Goal: Task Accomplishment & Management: Manage account settings

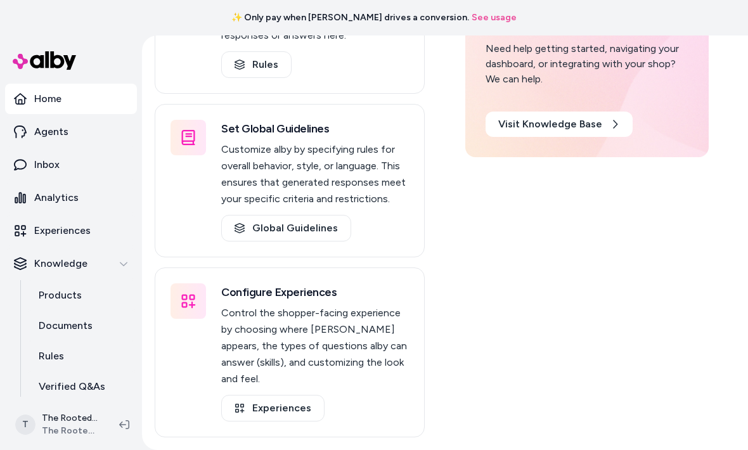
scroll to position [319, 0]
click at [67, 133] on link "Agents" at bounding box center [71, 132] width 132 height 30
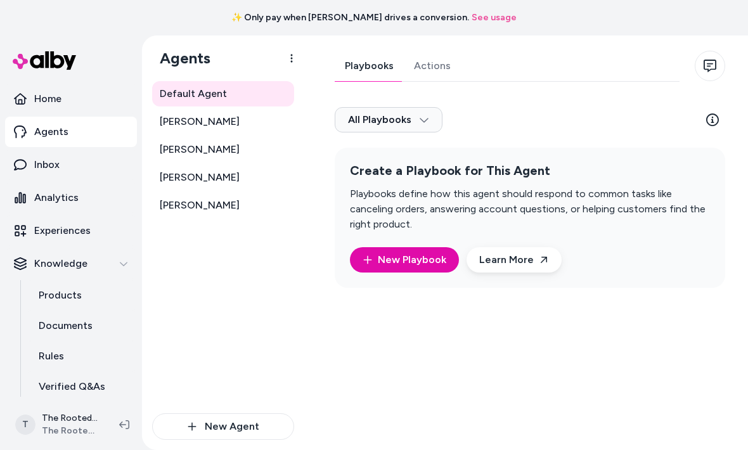
click at [709, 59] on button "button" at bounding box center [709, 66] width 30 height 30
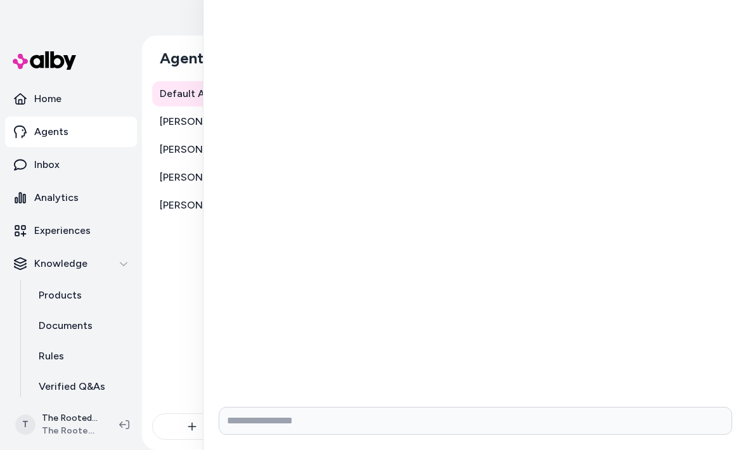
click at [174, 352] on div at bounding box center [374, 225] width 748 height 450
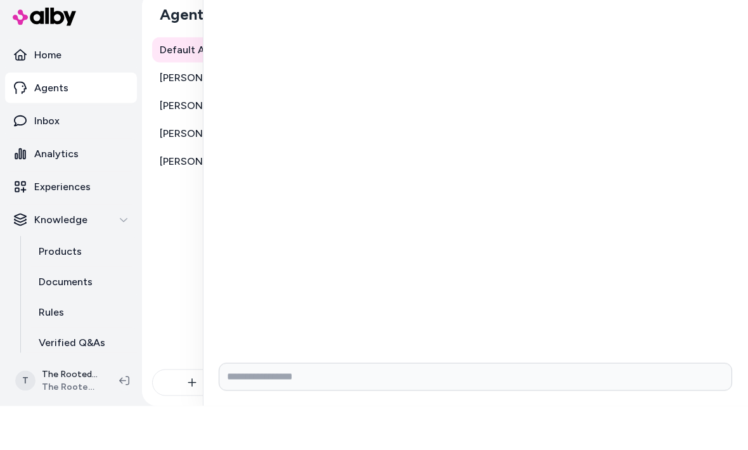
scroll to position [35, 0]
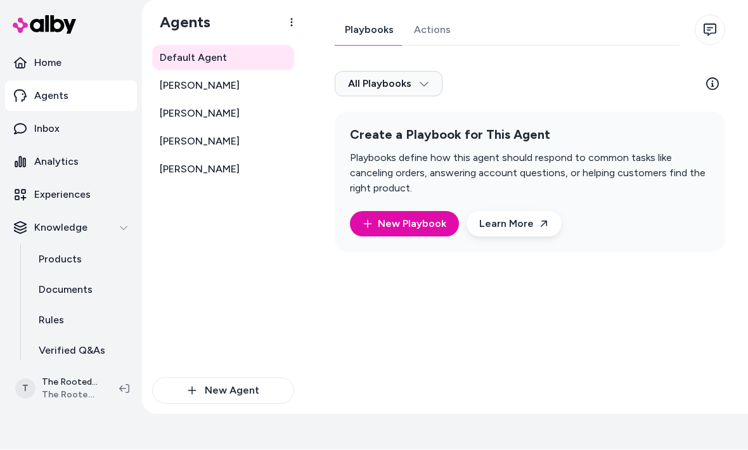
click at [715, 24] on icon "button" at bounding box center [709, 30] width 13 height 13
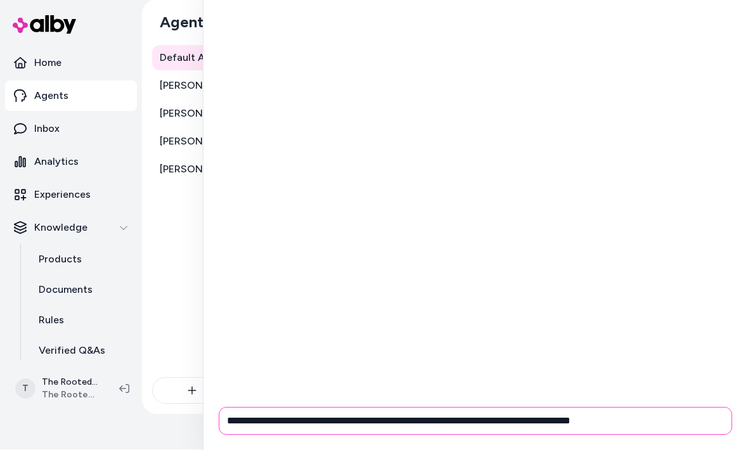
type input "**********"
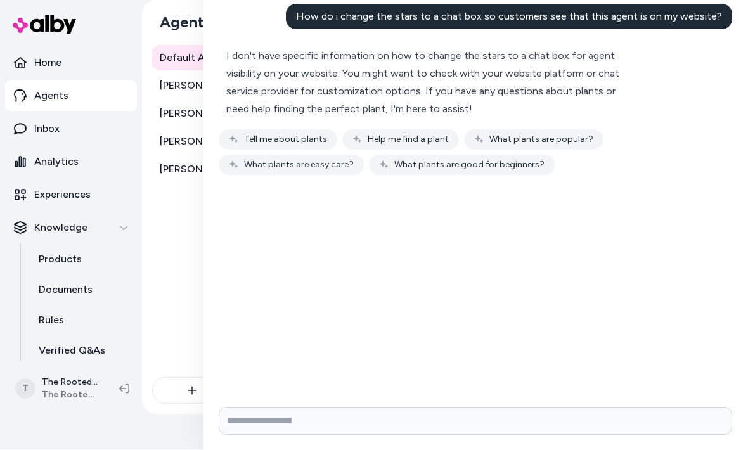
click at [160, 223] on div at bounding box center [374, 225] width 748 height 450
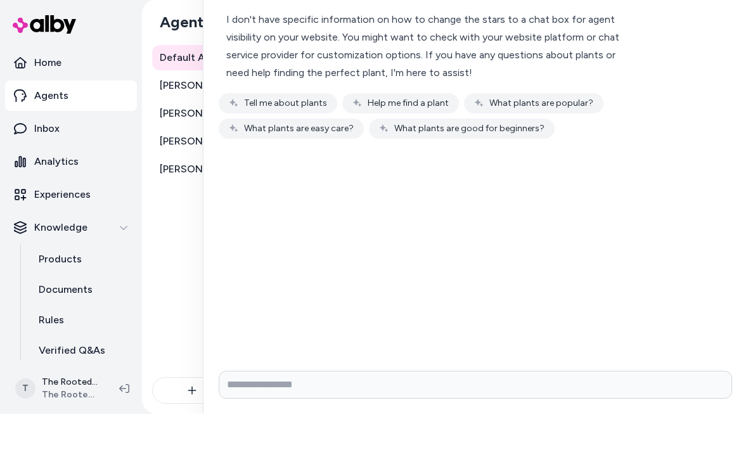
scroll to position [35, 0]
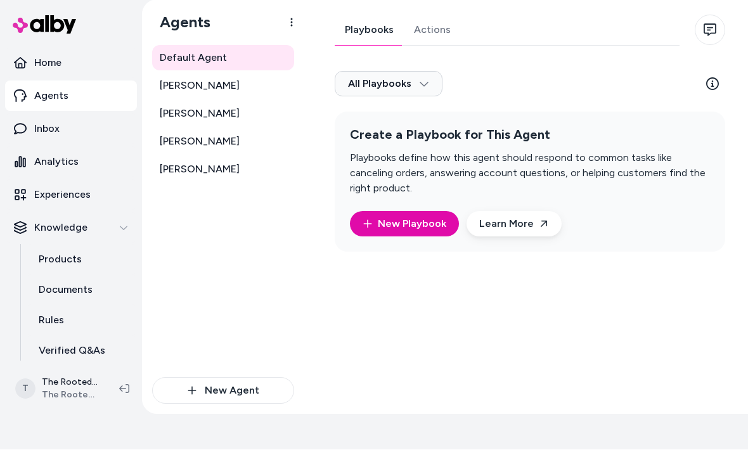
click at [70, 127] on link "Inbox" at bounding box center [71, 129] width 132 height 30
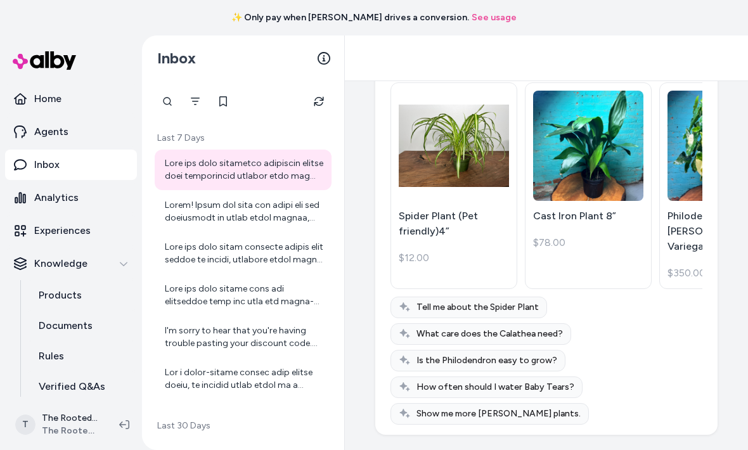
scroll to position [985, 0]
click at [69, 207] on link "Analytics" at bounding box center [71, 197] width 132 height 30
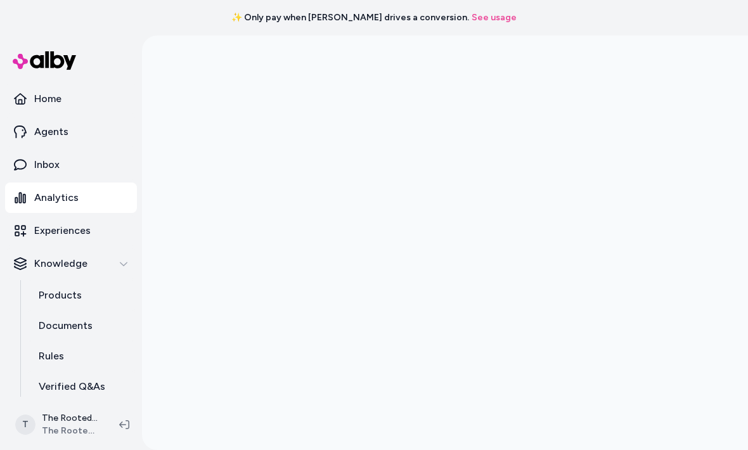
click at [55, 241] on link "Experiences" at bounding box center [71, 230] width 132 height 30
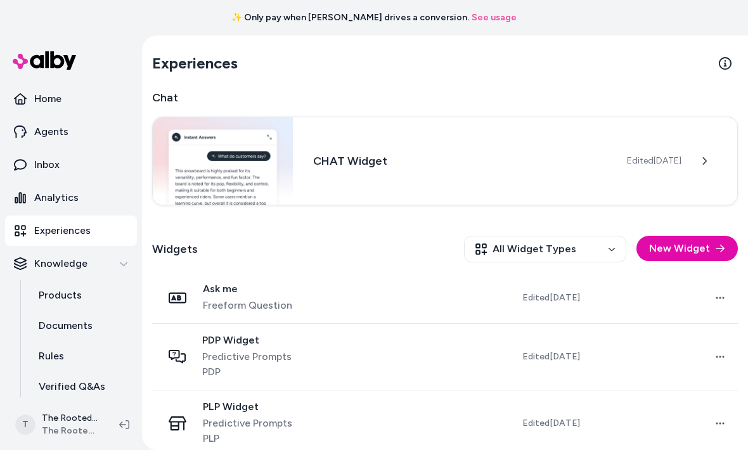
click at [704, 152] on button at bounding box center [703, 160] width 25 height 25
click at [694, 162] on button at bounding box center [703, 160] width 25 height 25
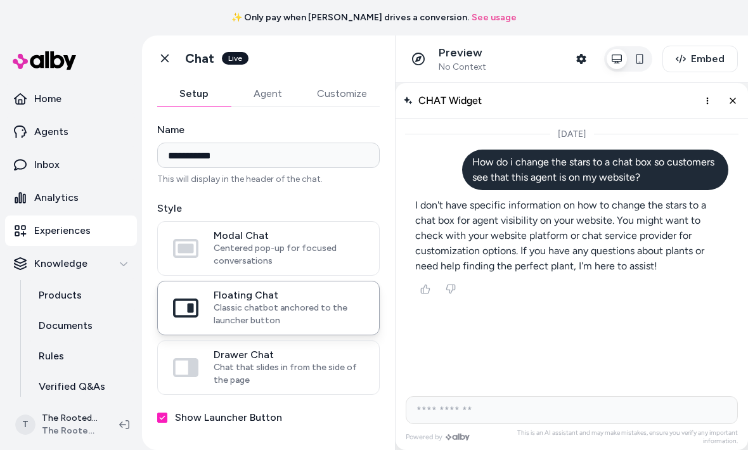
click at [297, 252] on span "Centered pop-up for focused conversations" at bounding box center [289, 254] width 150 height 25
click at [0, 0] on button "Modal Chat Centered pop-up for focused conversations" at bounding box center [0, 0] width 0 height 0
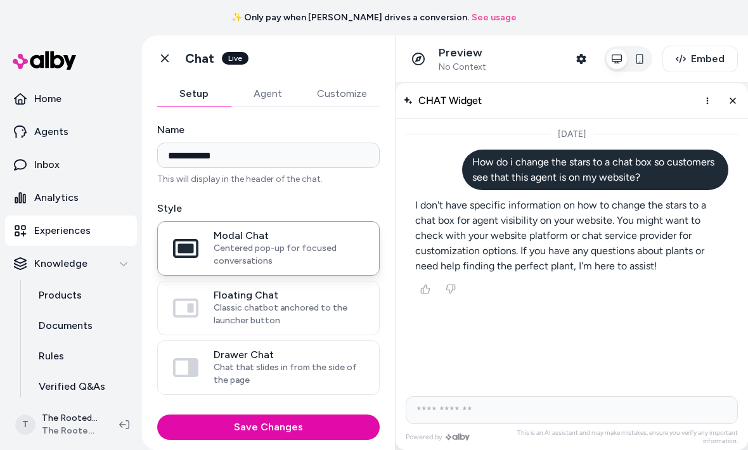
click at [300, 317] on span "Classic chatbot anchored to the launcher button" at bounding box center [289, 314] width 150 height 25
click at [0, 0] on button "Floating Chat Classic chatbot anchored to the launcher button" at bounding box center [0, 0] width 0 height 0
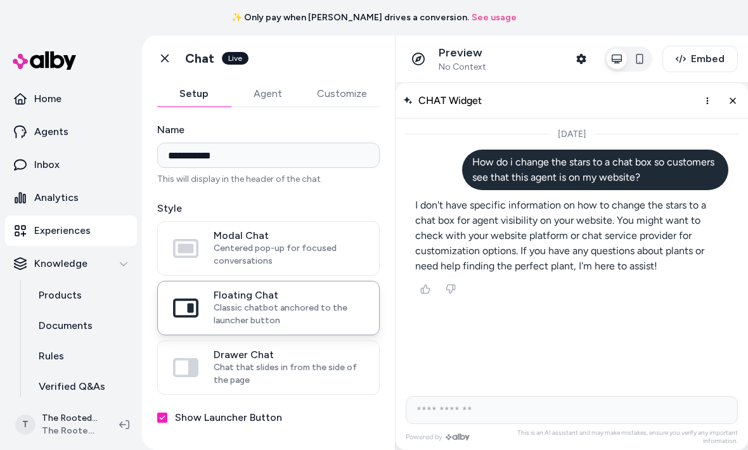
click at [286, 358] on span "Drawer Chat" at bounding box center [289, 354] width 150 height 13
click at [0, 0] on button "Drawer Chat Chat that slides in from the side of the page" at bounding box center [0, 0] width 0 height 0
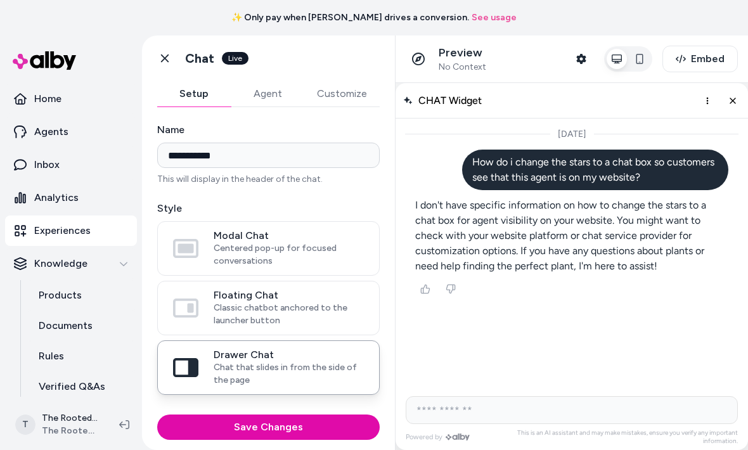
click at [316, 428] on button "Save Changes" at bounding box center [268, 426] width 222 height 25
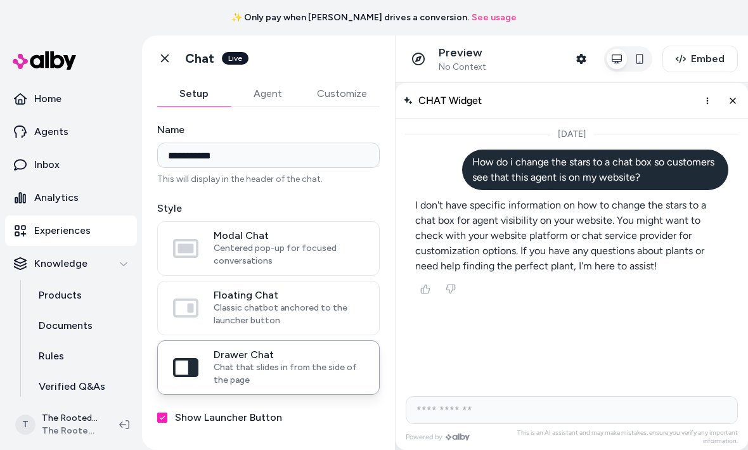
click at [301, 250] on span "Centered pop-up for focused conversations" at bounding box center [289, 254] width 150 height 25
click at [0, 0] on button "Modal Chat Centered pop-up for focused conversations" at bounding box center [0, 0] width 0 height 0
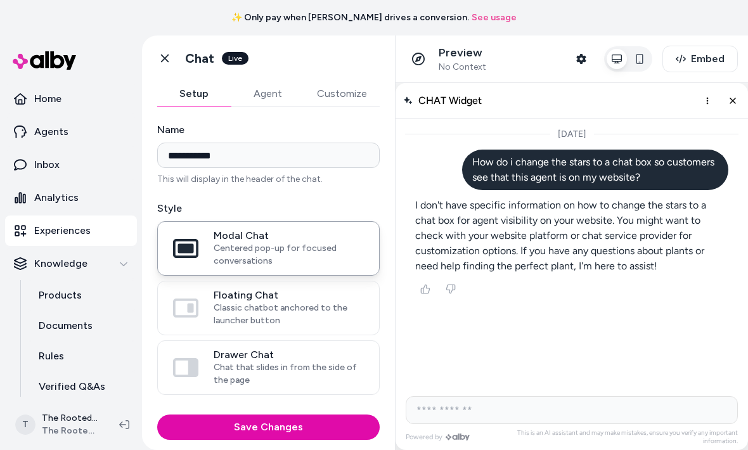
click at [314, 423] on button "Save Changes" at bounding box center [268, 426] width 222 height 25
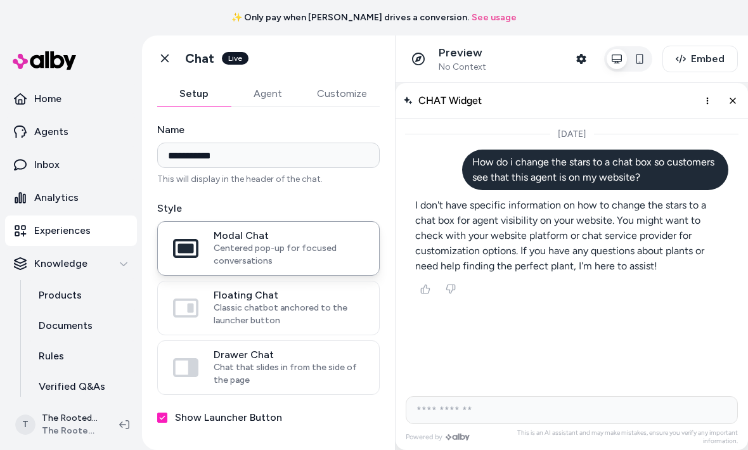
click at [711, 60] on span "Embed" at bounding box center [708, 58] width 34 height 15
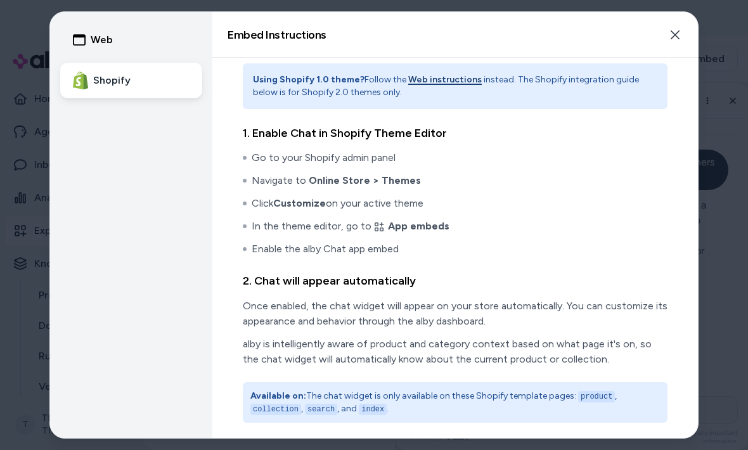
scroll to position [9, 0]
click at [672, 75] on div "Using Shopify 1.0 theme? Follow the Web instructions instead. The Shopify integ…" at bounding box center [454, 248] width 485 height 380
click at [673, 67] on div "Using Shopify 1.0 theme? Follow the Web instructions instead. The Shopify integ…" at bounding box center [454, 248] width 485 height 380
click at [669, 67] on div "Using Shopify 1.0 theme? Follow the Web instructions instead. The Shopify integ…" at bounding box center [454, 248] width 485 height 380
click at [680, 72] on div "Using Shopify 1.0 theme? Follow the Web instructions instead. The Shopify integ…" at bounding box center [454, 248] width 485 height 380
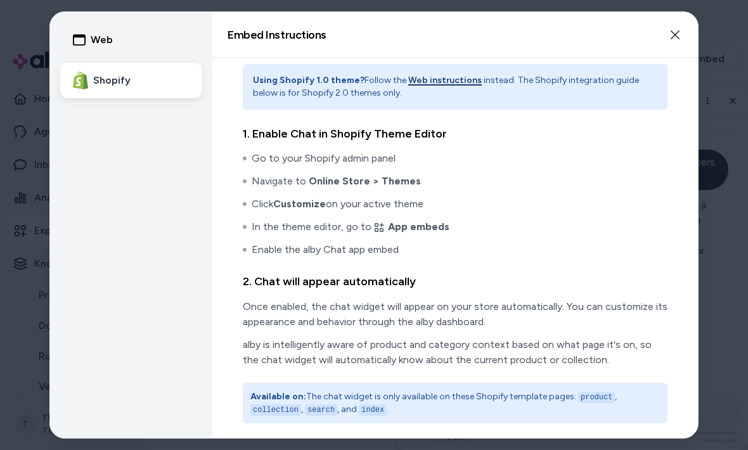
click at [679, 61] on div "Using Shopify 1.0 theme? Follow the Web instructions instead. The Shopify integ…" at bounding box center [454, 248] width 485 height 380
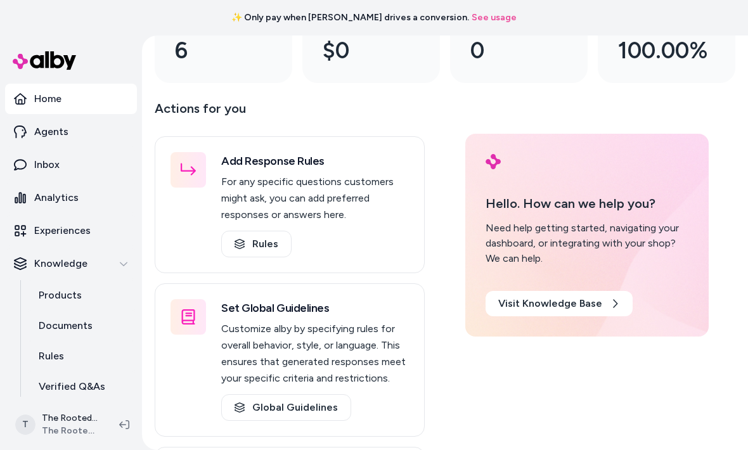
scroll to position [156, 0]
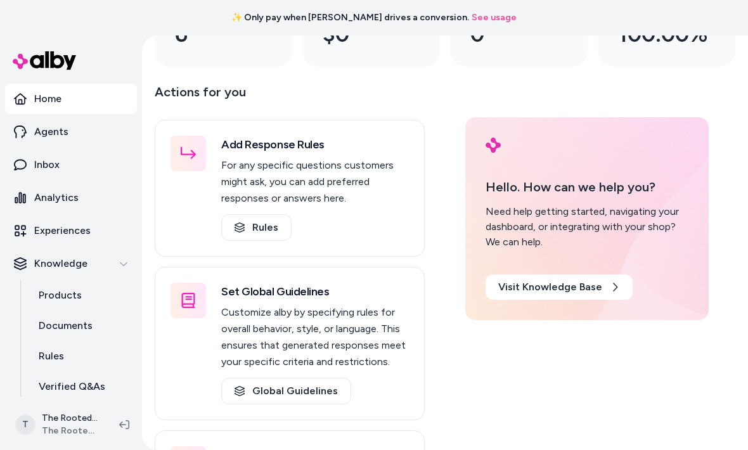
click at [76, 231] on p "Experiences" at bounding box center [62, 230] width 56 height 15
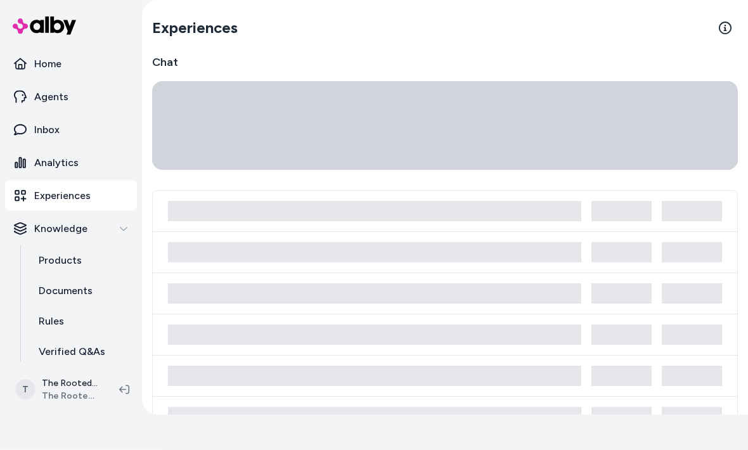
scroll to position [35, 0]
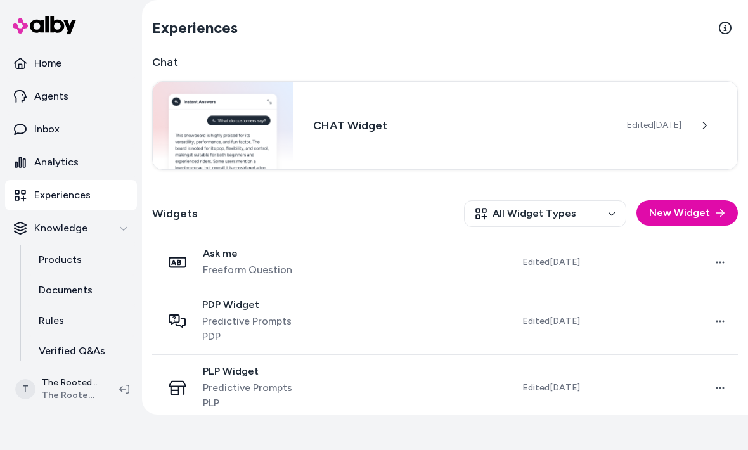
click at [701, 118] on button at bounding box center [703, 125] width 25 height 25
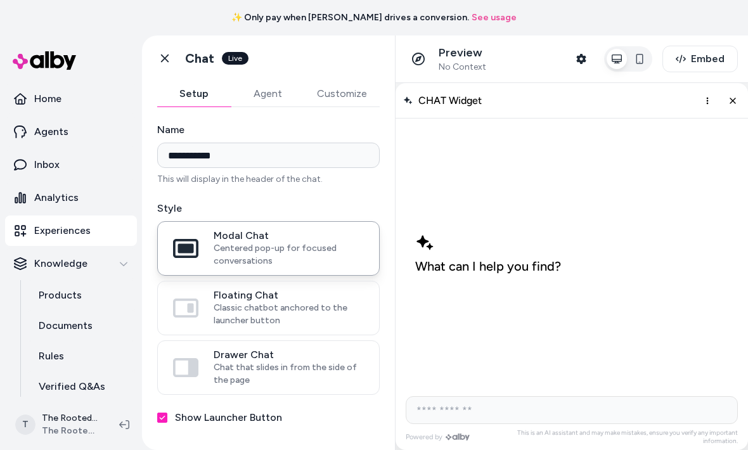
scroll to position [35, 0]
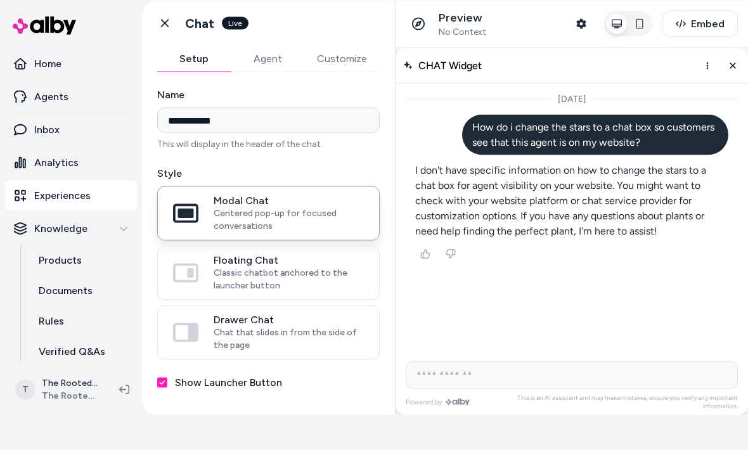
click at [300, 273] on span "Classic chatbot anchored to the launcher button" at bounding box center [289, 279] width 150 height 25
click at [0, 0] on button "Floating Chat Classic chatbot anchored to the launcher button" at bounding box center [0, 0] width 0 height 0
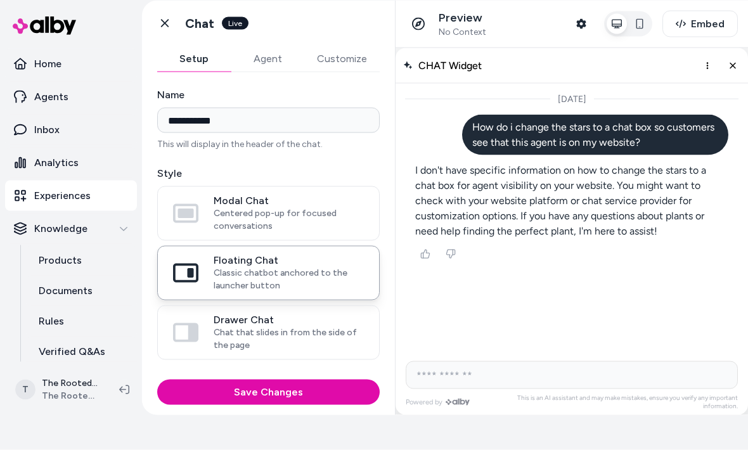
click at [286, 328] on span "Chat that slides in from the side of the page" at bounding box center [289, 338] width 150 height 25
click at [0, 0] on button "Drawer Chat Chat that slides in from the side of the page" at bounding box center [0, 0] width 0 height 0
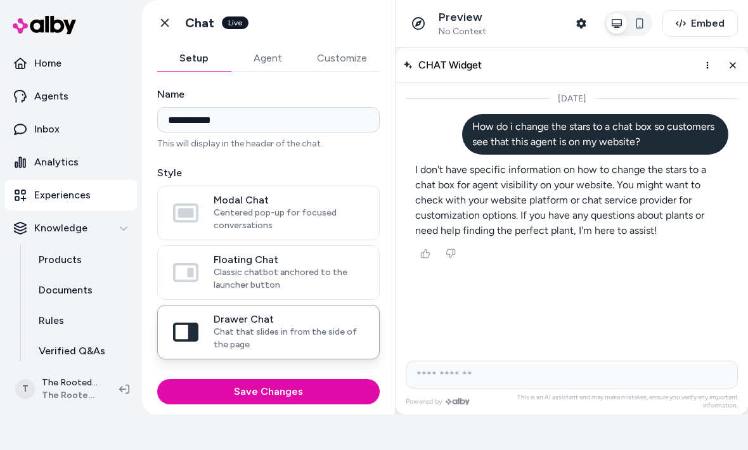
click at [295, 219] on span "Centered pop-up for focused conversations" at bounding box center [289, 219] width 150 height 25
click at [0, 0] on button "Modal Chat Centered pop-up for focused conversations" at bounding box center [0, 0] width 0 height 0
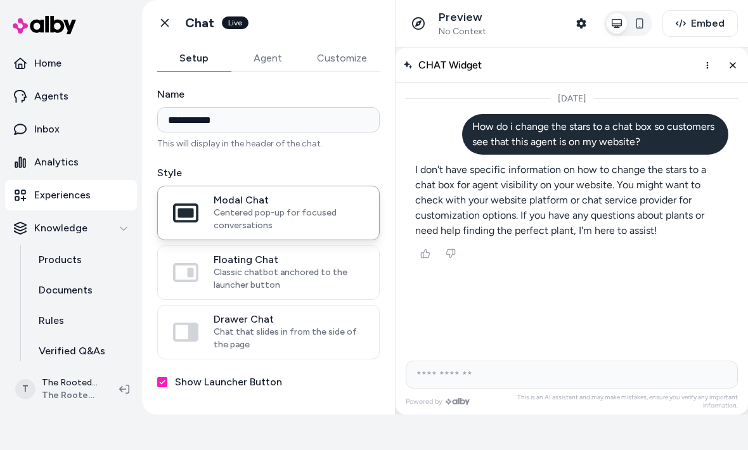
click at [273, 68] on button "Agent" at bounding box center [267, 58] width 73 height 25
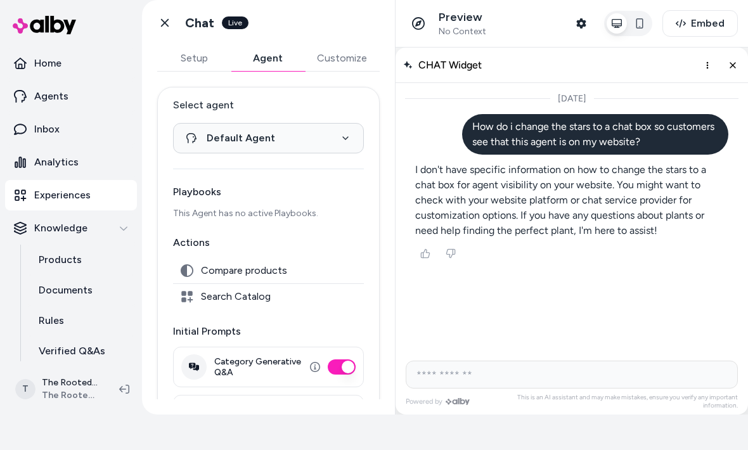
click at [348, 49] on button "Customize" at bounding box center [341, 58] width 75 height 25
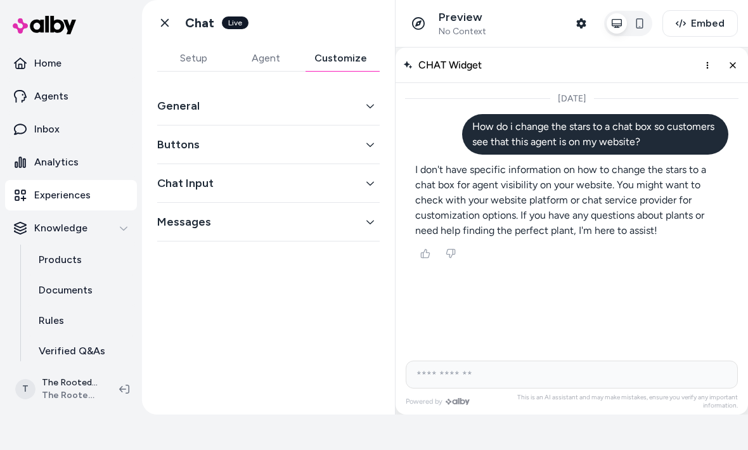
click at [352, 113] on button "General" at bounding box center [268, 106] width 222 height 18
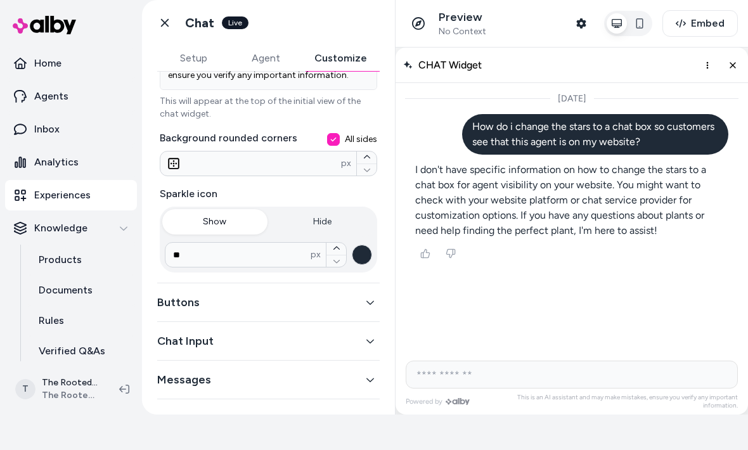
click at [304, 310] on button "Buttons" at bounding box center [268, 302] width 222 height 18
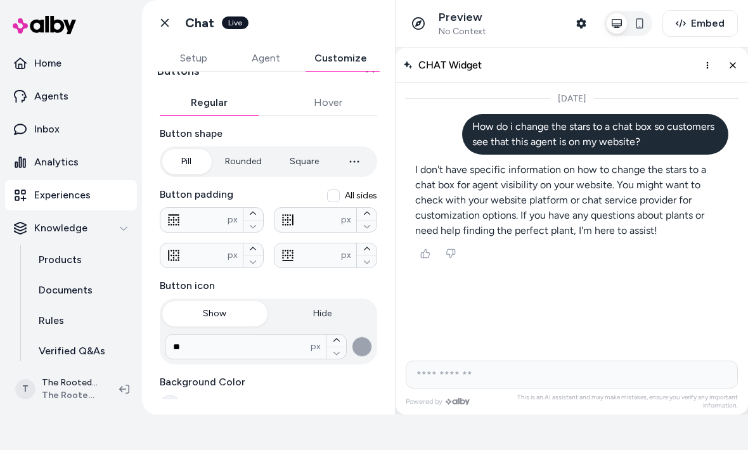
scroll to position [75, 0]
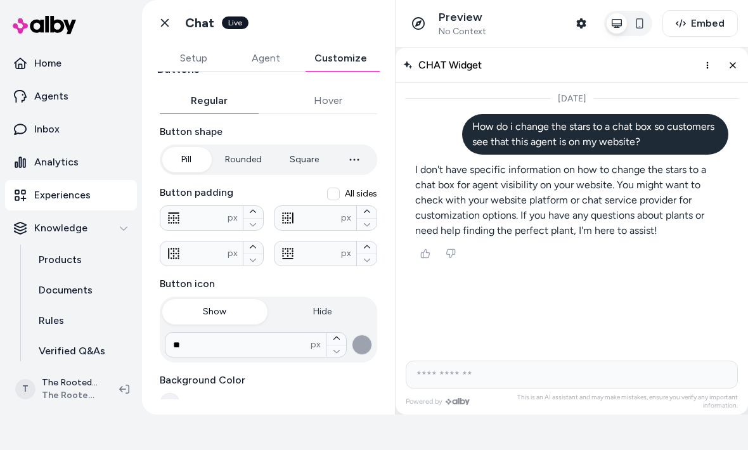
click at [251, 162] on button "Rounded" at bounding box center [243, 159] width 62 height 25
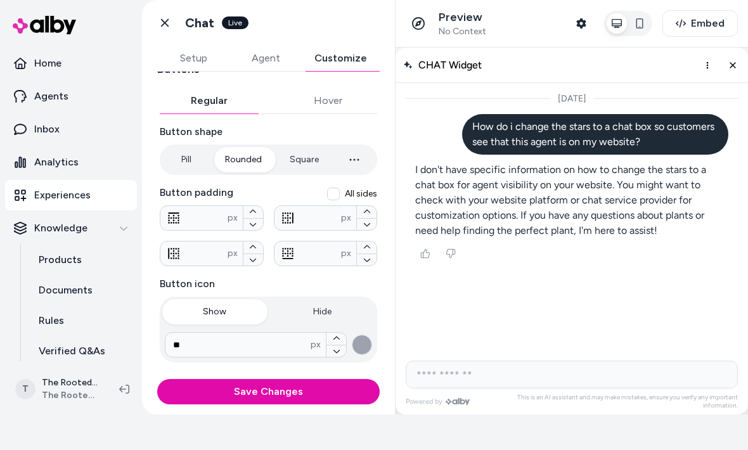
click at [320, 157] on button "Square" at bounding box center [304, 159] width 54 height 25
type input "*"
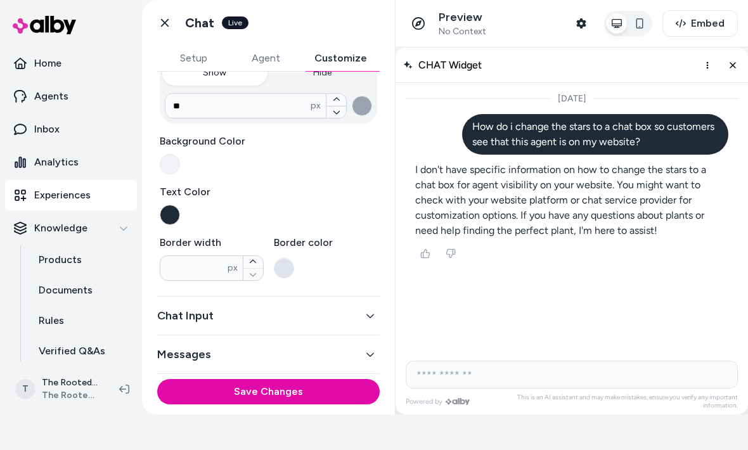
click at [326, 321] on button "Chat Input" at bounding box center [268, 316] width 222 height 18
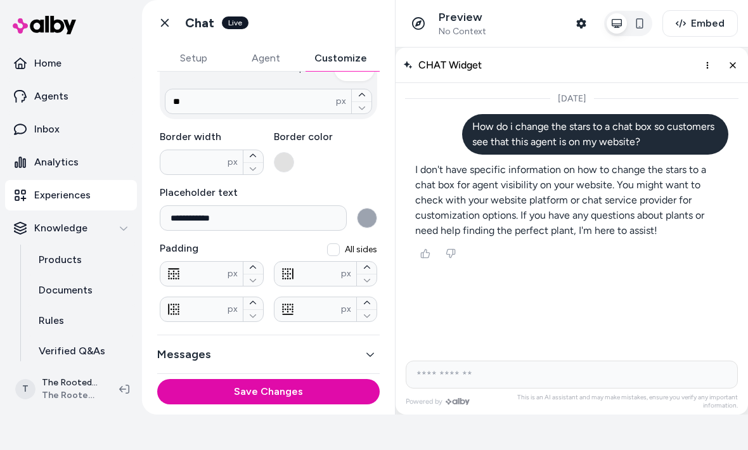
scroll to position [264, 0]
click at [298, 361] on button "Messages" at bounding box center [268, 354] width 222 height 18
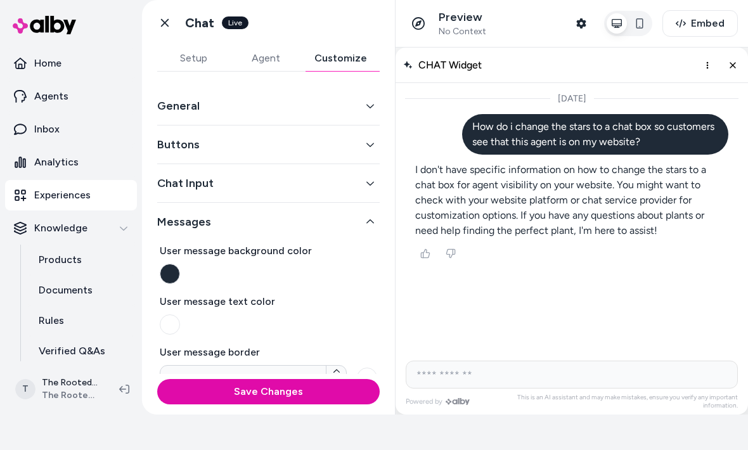
scroll to position [0, 0]
click at [372, 108] on icon "button" at bounding box center [370, 105] width 9 height 9
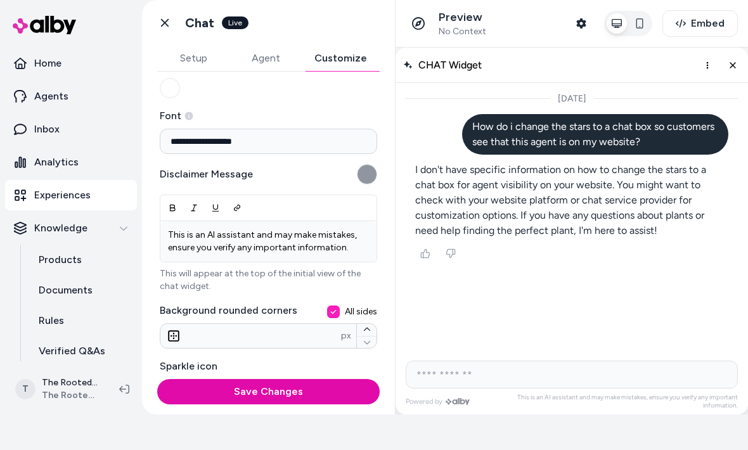
scroll to position [118, 0]
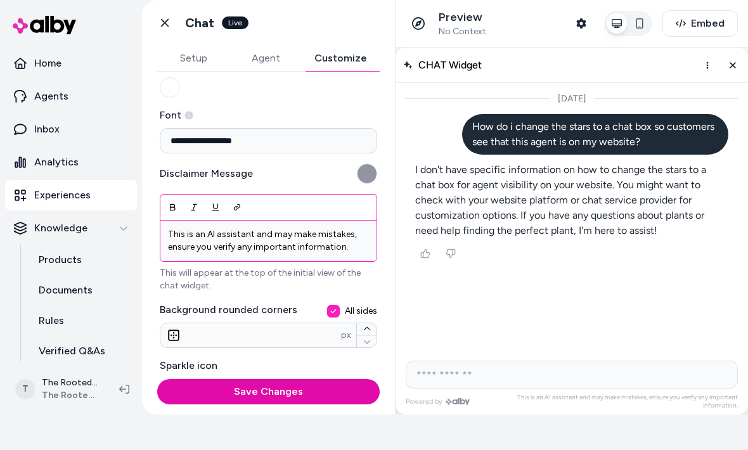
click at [215, 236] on p "This is an AI assistant and may make mistakes, ensure you verify any important …" at bounding box center [268, 240] width 201 height 25
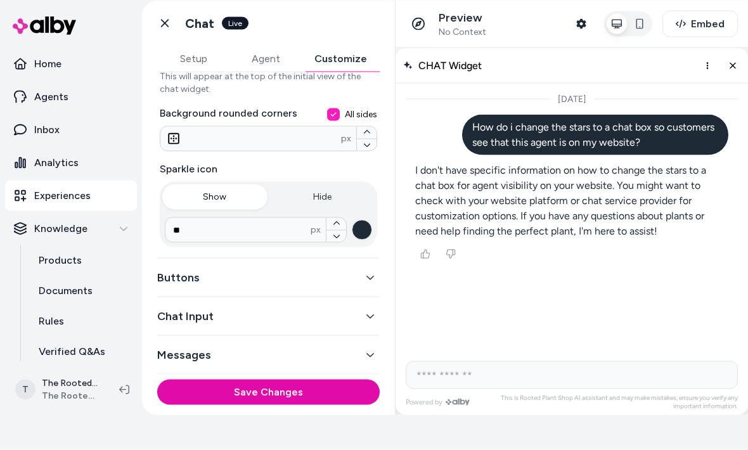
scroll to position [328, 0]
click at [296, 392] on button "Save Changes" at bounding box center [268, 391] width 222 height 25
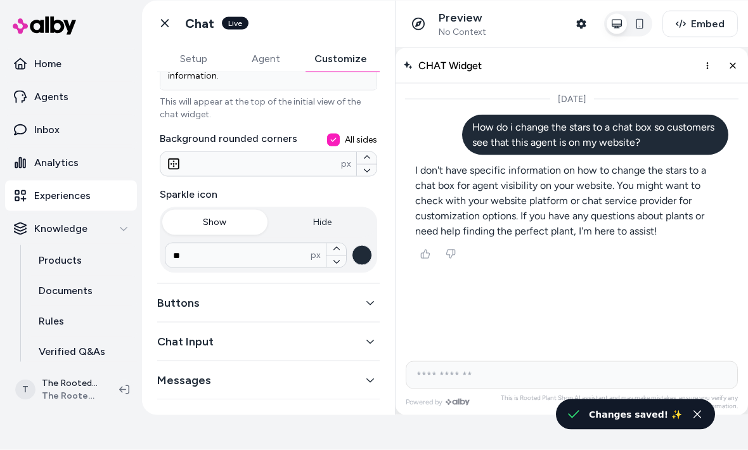
scroll to position [35, 0]
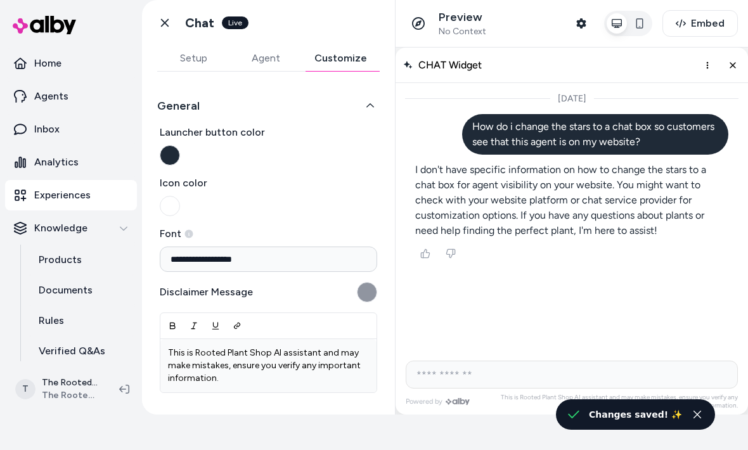
click at [271, 58] on button "Agent" at bounding box center [265, 58] width 72 height 25
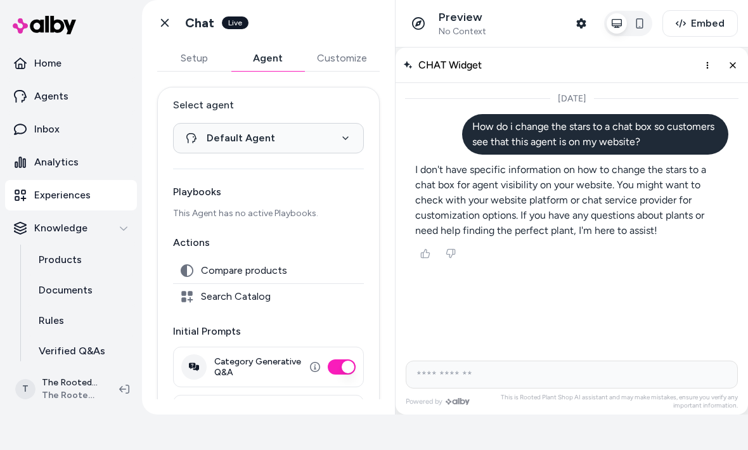
scroll to position [0, 0]
click at [204, 63] on button "Setup" at bounding box center [193, 58] width 73 height 25
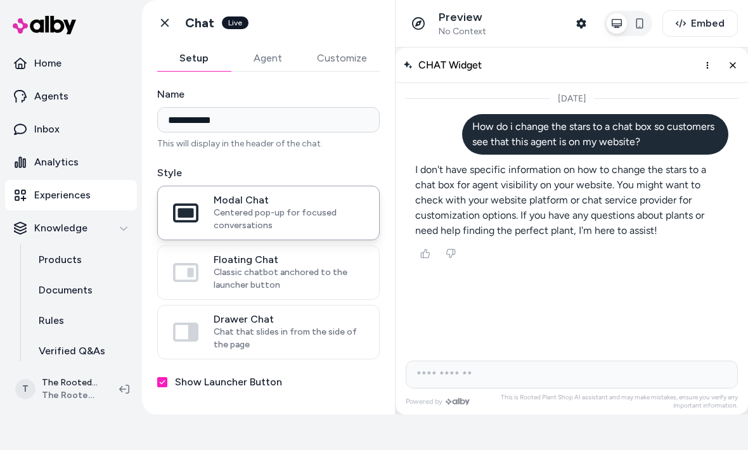
click at [271, 70] on button "Agent" at bounding box center [267, 58] width 73 height 25
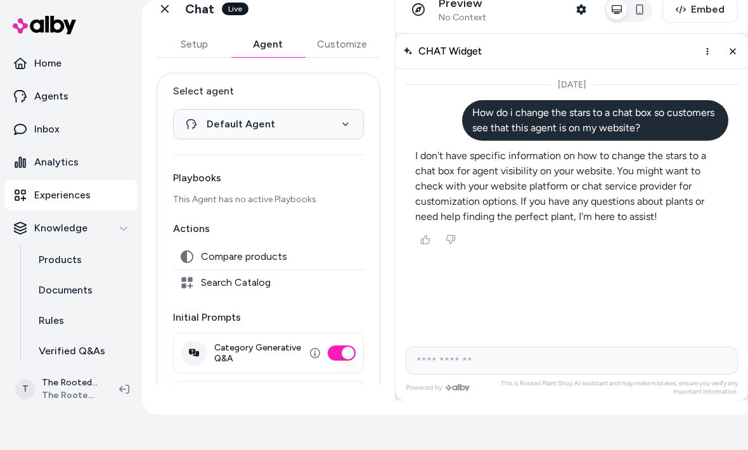
scroll to position [16, 0]
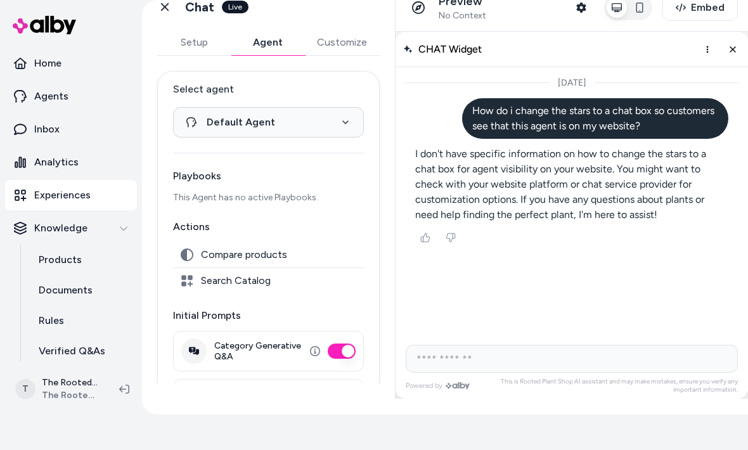
click at [350, 49] on button "Customize" at bounding box center [341, 42] width 75 height 25
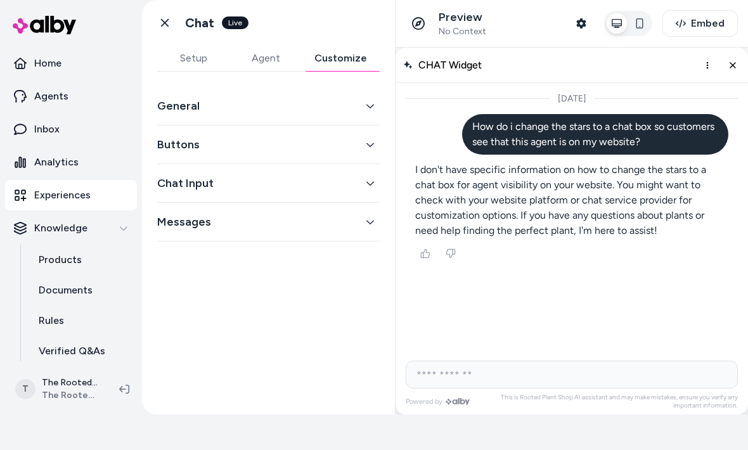
scroll to position [0, 0]
click at [316, 125] on div "Buttons" at bounding box center [268, 144] width 222 height 39
click at [291, 147] on button "Buttons" at bounding box center [268, 145] width 222 height 18
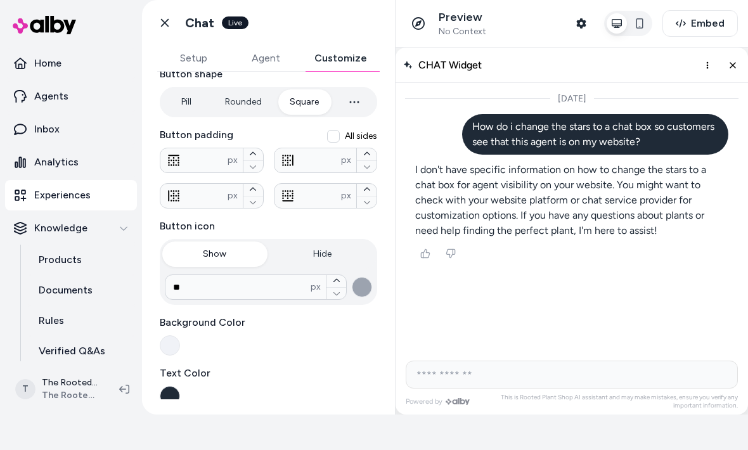
scroll to position [132, 0]
click at [362, 297] on button "button" at bounding box center [362, 287] width 20 height 20
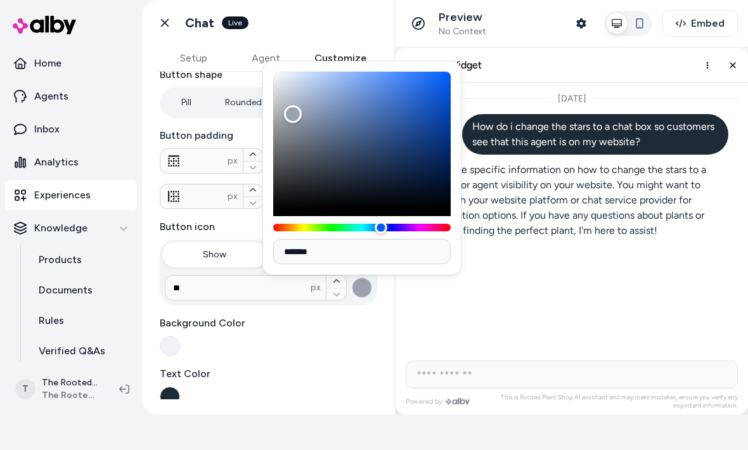
click at [416, 229] on div "Hue" at bounding box center [361, 228] width 177 height 8
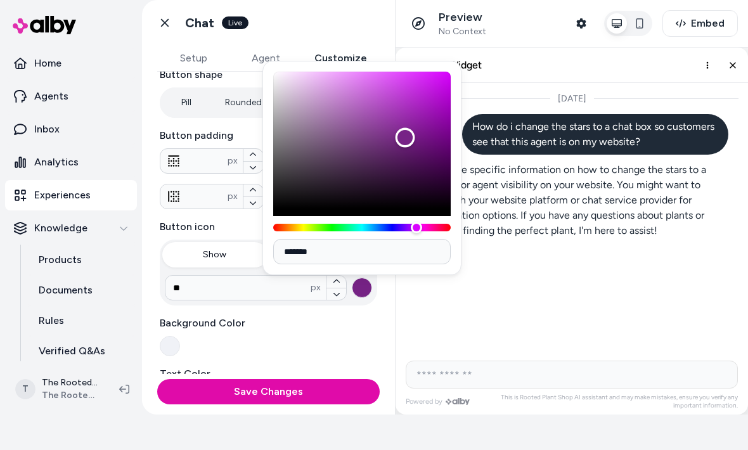
type input "*******"
click at [260, 397] on button "Save Changes" at bounding box center [268, 391] width 222 height 25
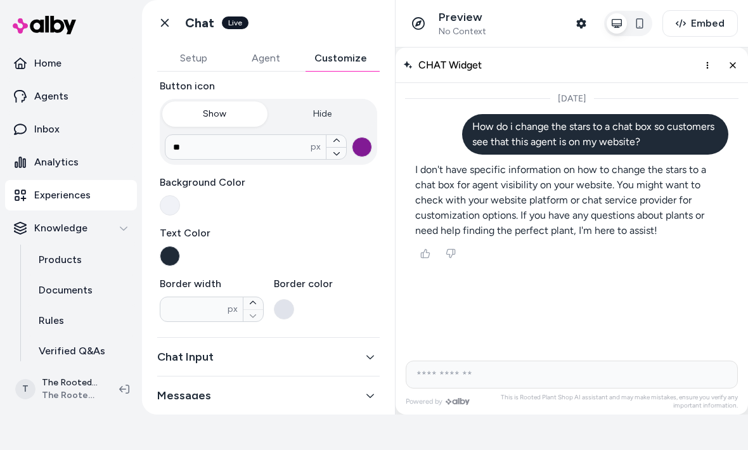
scroll to position [272, 0]
click at [165, 212] on button "button" at bounding box center [170, 206] width 20 height 20
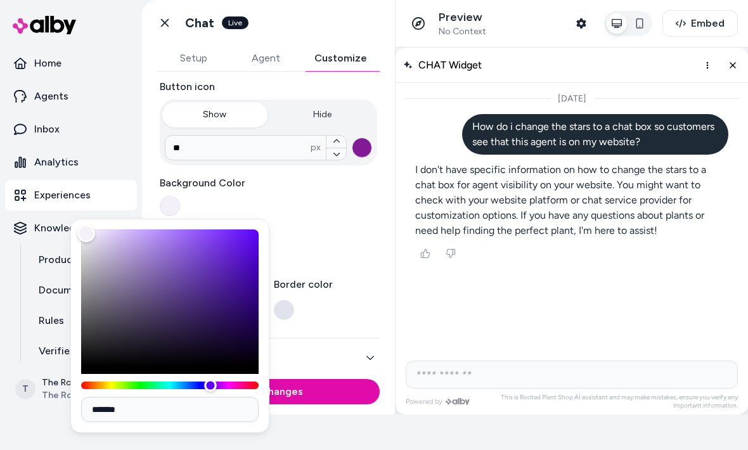
click at [217, 386] on div "Hue" at bounding box center [210, 385] width 13 height 13
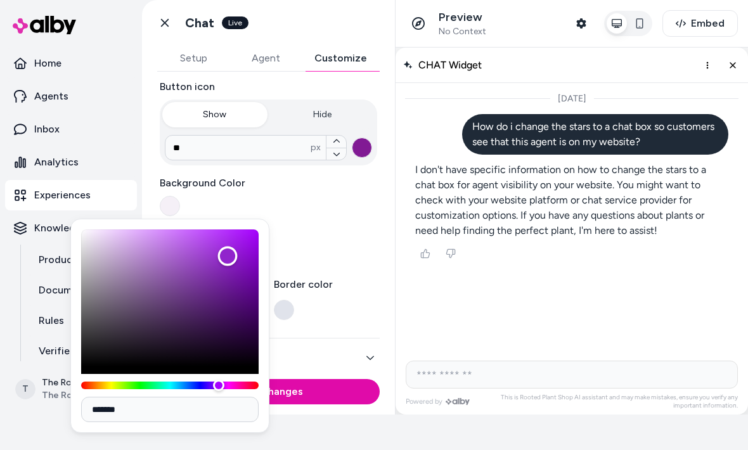
click at [228, 257] on div "Color" at bounding box center [228, 256] width 20 height 20
click at [231, 282] on div "Color" at bounding box center [169, 297] width 177 height 137
click at [186, 248] on div "Color" at bounding box center [169, 297] width 177 height 137
type input "*******"
click at [401, 265] on div "[DATE]" at bounding box center [571, 218] width 352 height 270
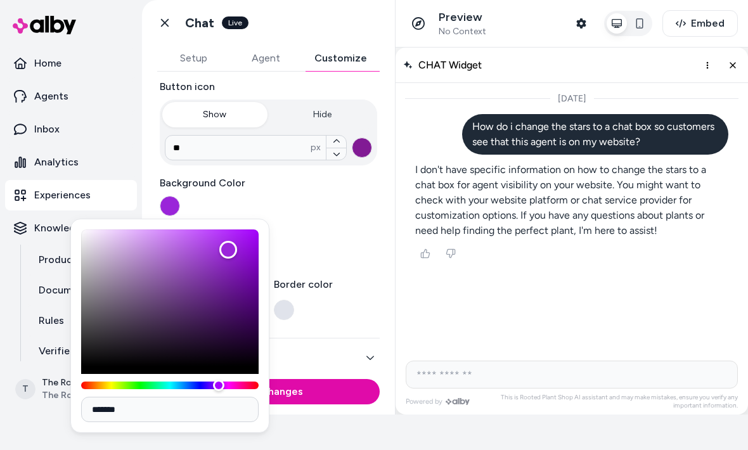
click at [359, 234] on label "Text Color" at bounding box center [268, 233] width 217 height 15
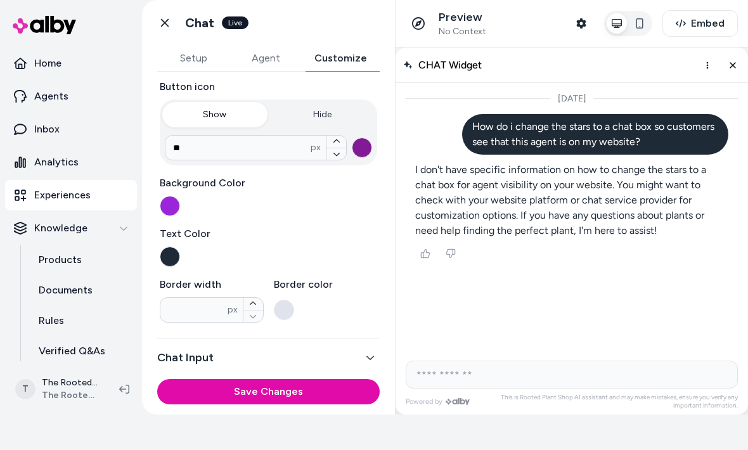
click at [288, 314] on button "button" at bounding box center [284, 310] width 20 height 20
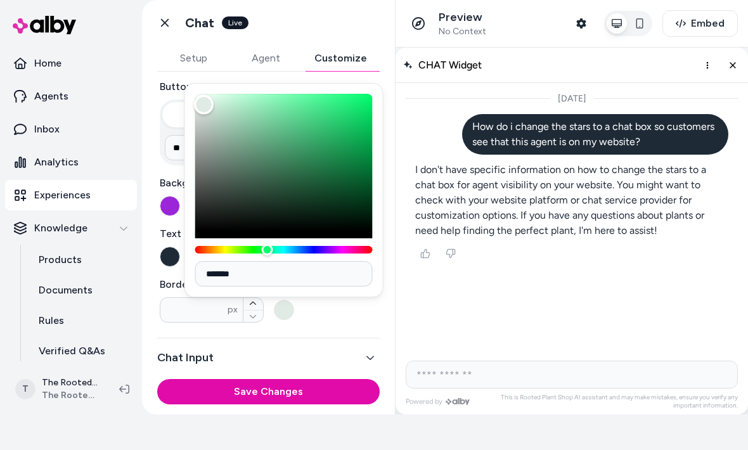
type input "*******"
click at [214, 108] on div "Color" at bounding box center [204, 105] width 20 height 20
click at [326, 386] on button "Save Changes" at bounding box center [268, 391] width 222 height 25
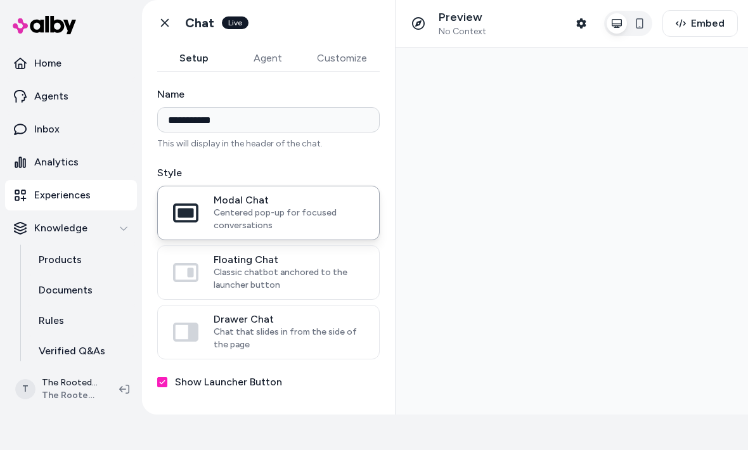
type input "**********"
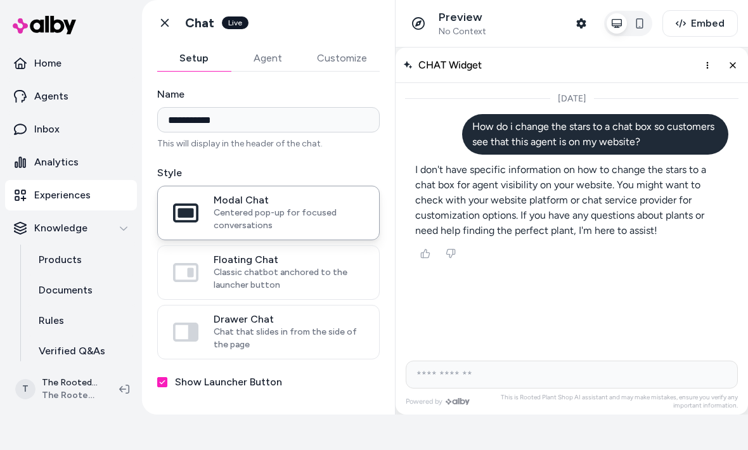
scroll to position [-1, 0]
click at [160, 24] on icon at bounding box center [164, 22] width 13 height 13
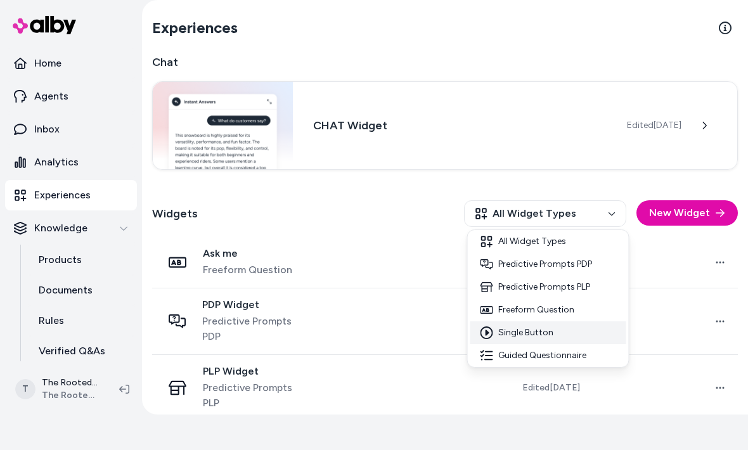
click at [545, 324] on div "Single Button" at bounding box center [548, 332] width 156 height 23
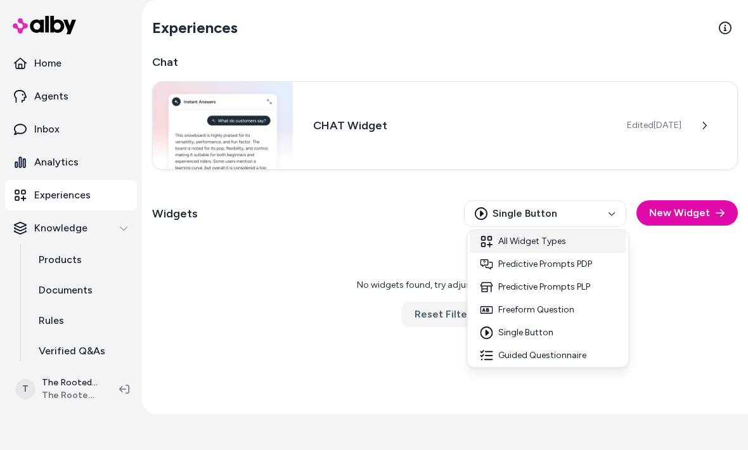
click at [581, 243] on div "All Widget Types" at bounding box center [548, 241] width 156 height 23
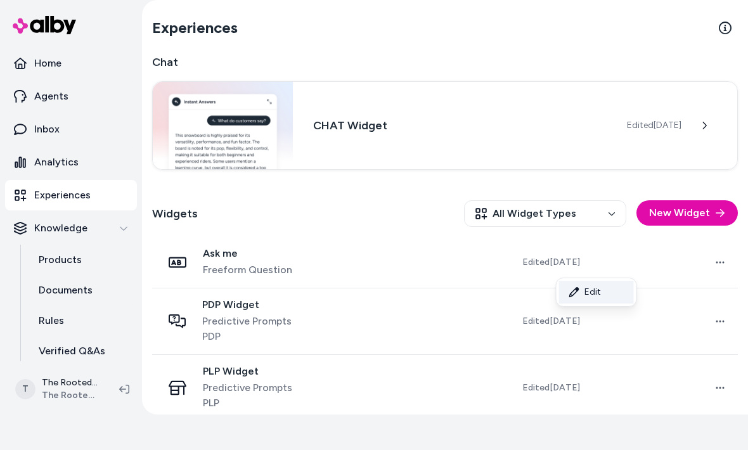
click at [599, 290] on link "Edit" at bounding box center [596, 292] width 75 height 23
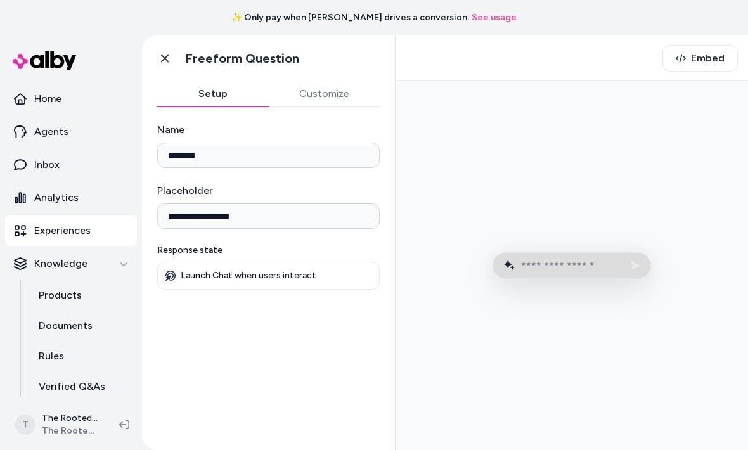
click at [284, 277] on p "Launch Chat when users interact" at bounding box center [249, 275] width 136 height 11
click at [336, 92] on button "Customize" at bounding box center [325, 93] width 112 height 25
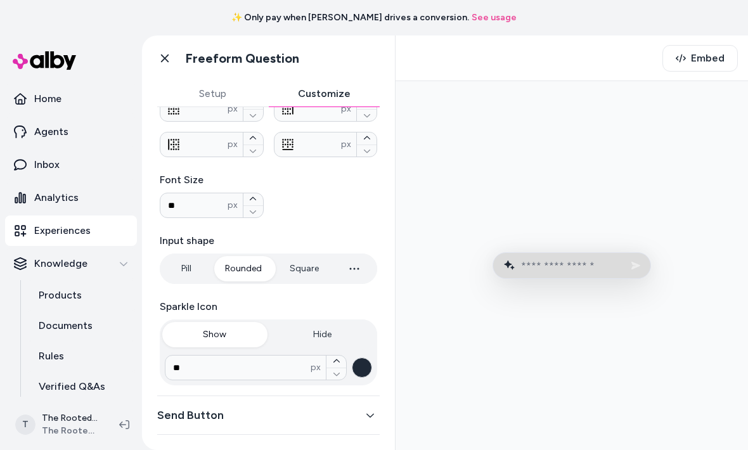
scroll to position [333, 0]
click at [364, 373] on button "button" at bounding box center [362, 367] width 20 height 20
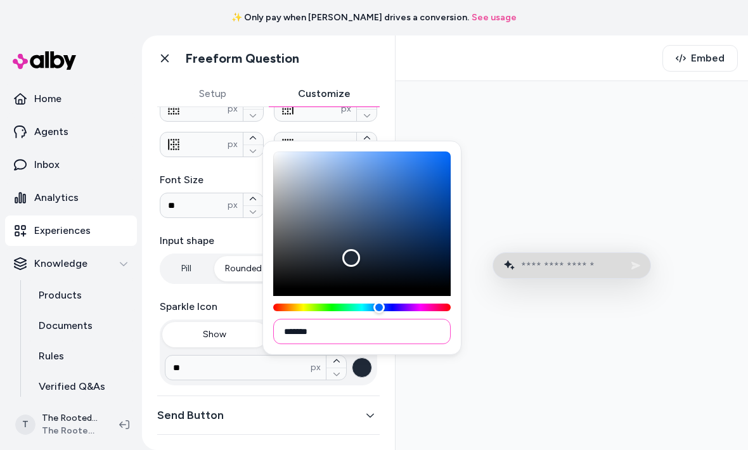
click at [411, 343] on input "*******" at bounding box center [361, 331] width 177 height 25
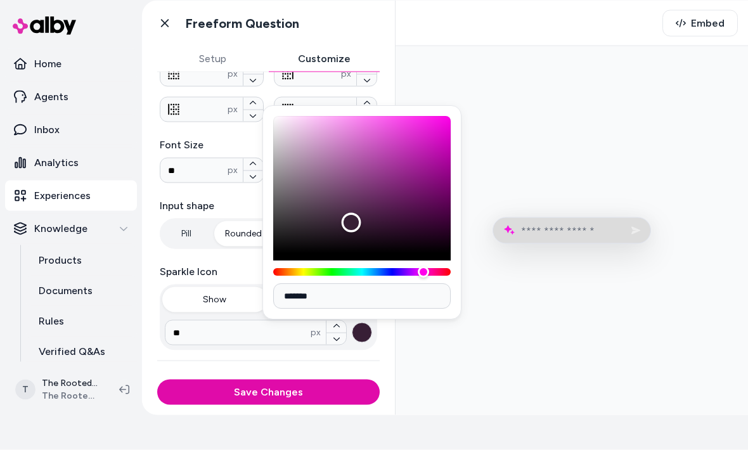
click at [361, 214] on div "Color" at bounding box center [351, 224] width 20 height 20
click at [441, 131] on div "Color" at bounding box center [436, 121] width 20 height 20
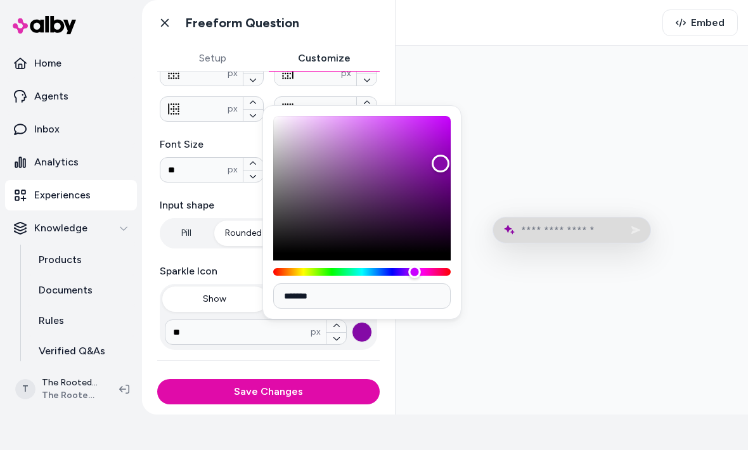
type input "*******"
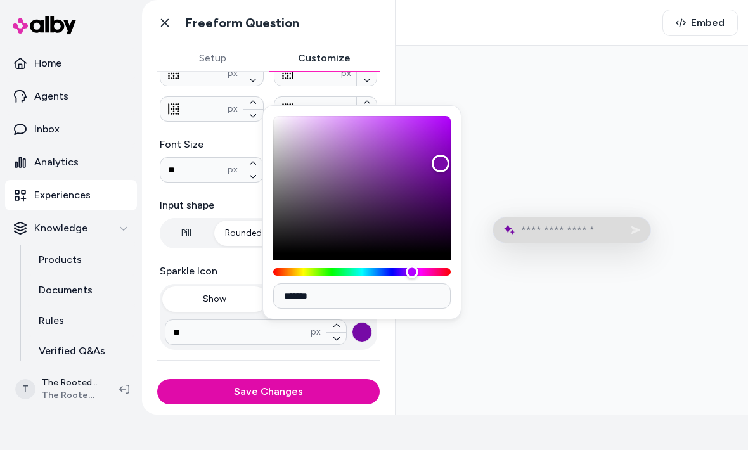
click at [428, 272] on div "Hue" at bounding box center [361, 272] width 177 height 8
click at [332, 388] on button "Save Changes" at bounding box center [268, 391] width 222 height 25
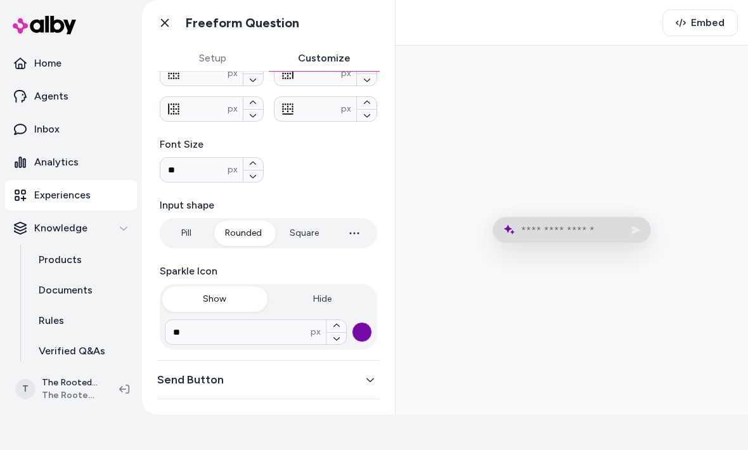
click at [349, 385] on button "Send Button" at bounding box center [268, 380] width 222 height 18
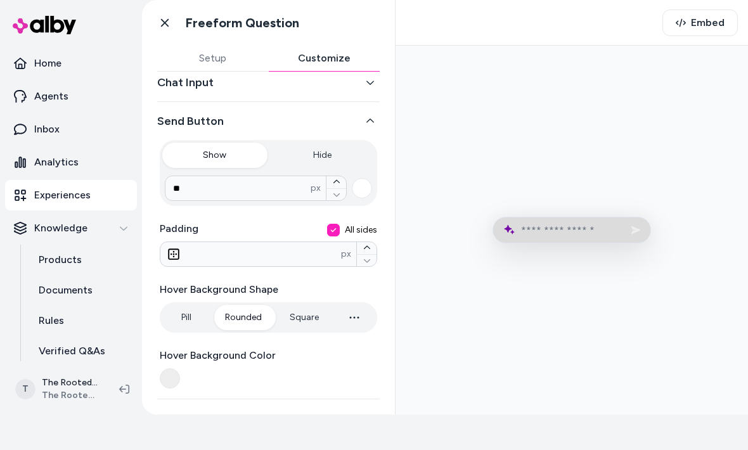
scroll to position [23, 0]
click at [321, 316] on button "Square" at bounding box center [304, 317] width 54 height 25
click at [242, 326] on button "Rounded" at bounding box center [243, 317] width 62 height 25
type input "*"
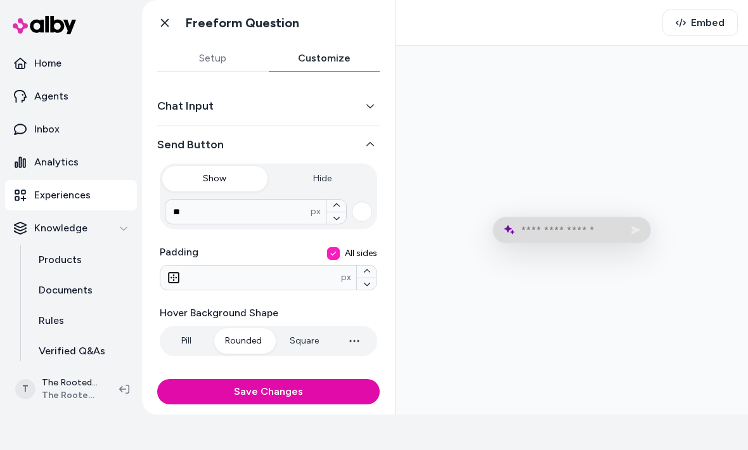
scroll to position [0, 0]
click at [360, 112] on button "Chat Input" at bounding box center [268, 106] width 222 height 18
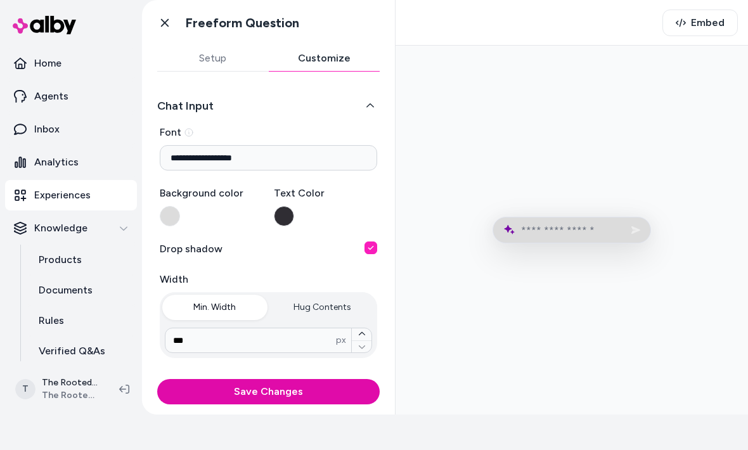
click at [366, 105] on button "Chat Input" at bounding box center [268, 106] width 222 height 18
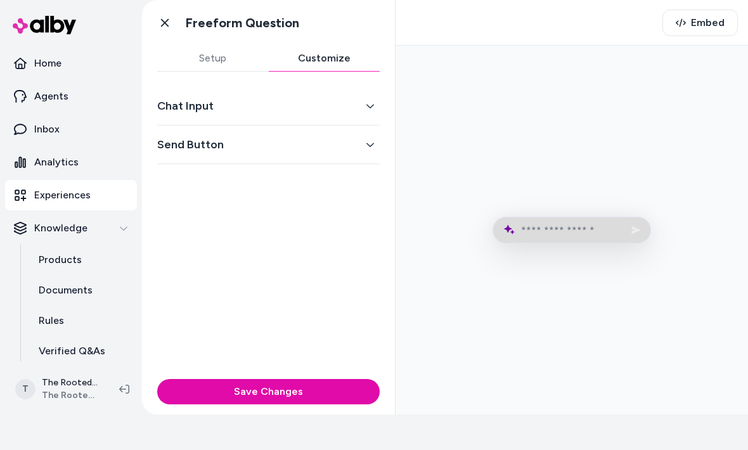
click at [316, 395] on button "Save Changes" at bounding box center [268, 391] width 222 height 25
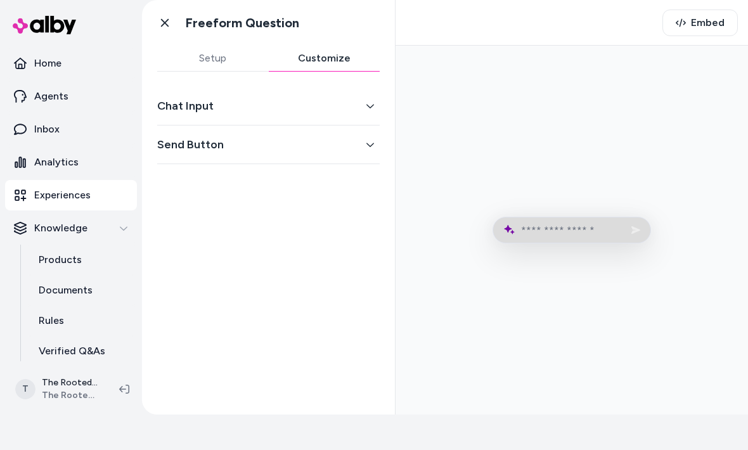
click at [226, 51] on button "Setup" at bounding box center [213, 58] width 112 height 25
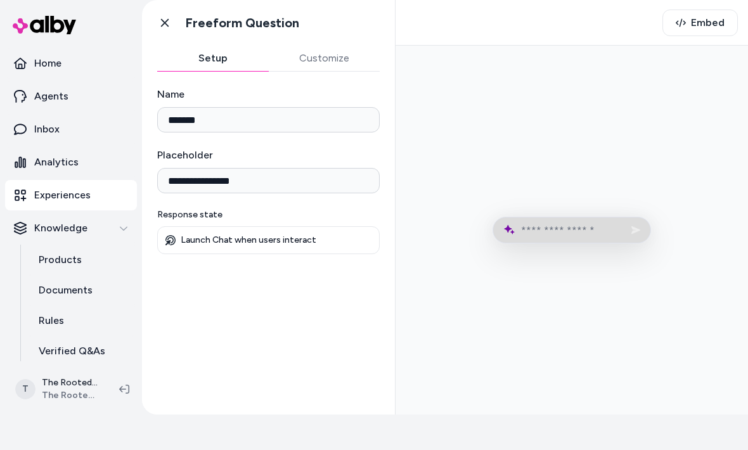
click at [149, 25] on div "Go back Freeform Question" at bounding box center [268, 23] width 253 height 46
click at [156, 34] on link "Go back" at bounding box center [164, 22] width 25 height 25
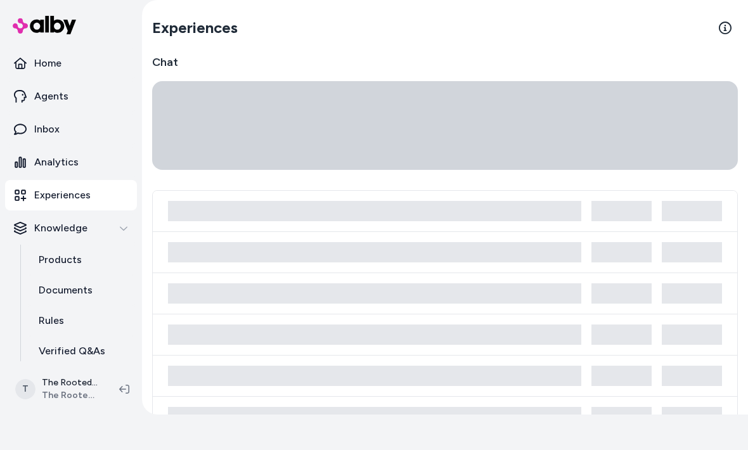
click at [173, 31] on h2 "Experiences" at bounding box center [195, 28] width 86 height 20
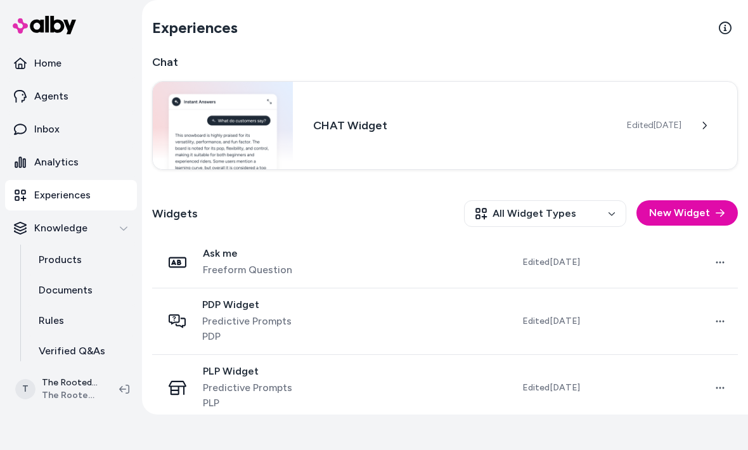
click at [54, 96] on p "Agents" at bounding box center [51, 96] width 34 height 15
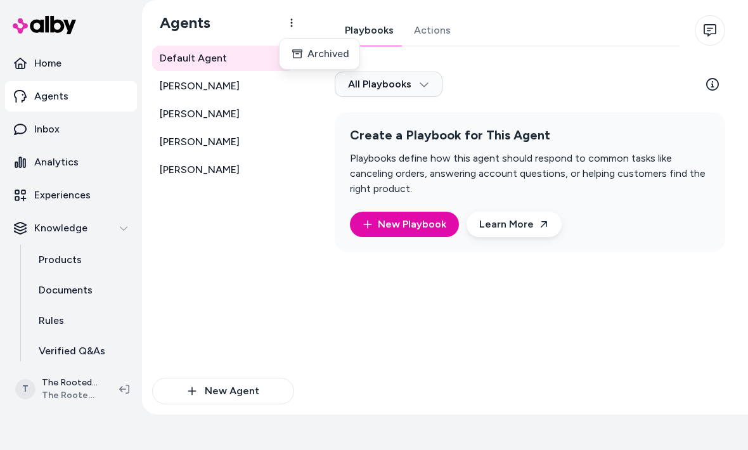
click at [295, 260] on html "✨ Only pay when alby drives a conversion. See usage Home Agents Inbox Analytics…" at bounding box center [374, 190] width 748 height 450
click at [42, 65] on p "Home" at bounding box center [47, 63] width 27 height 15
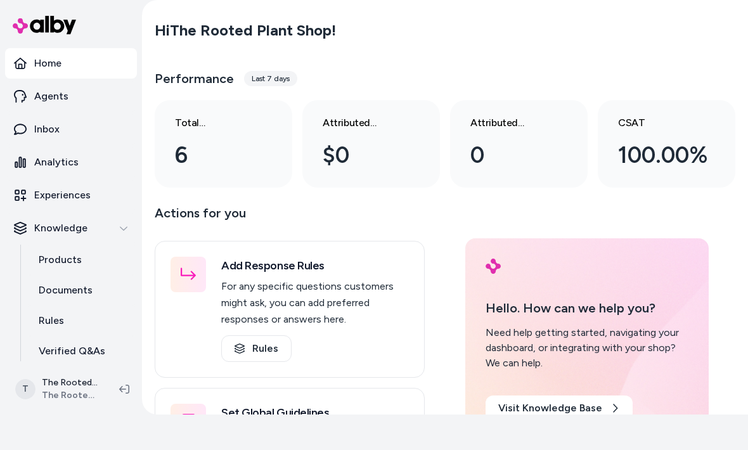
click at [86, 199] on p "Experiences" at bounding box center [62, 195] width 56 height 15
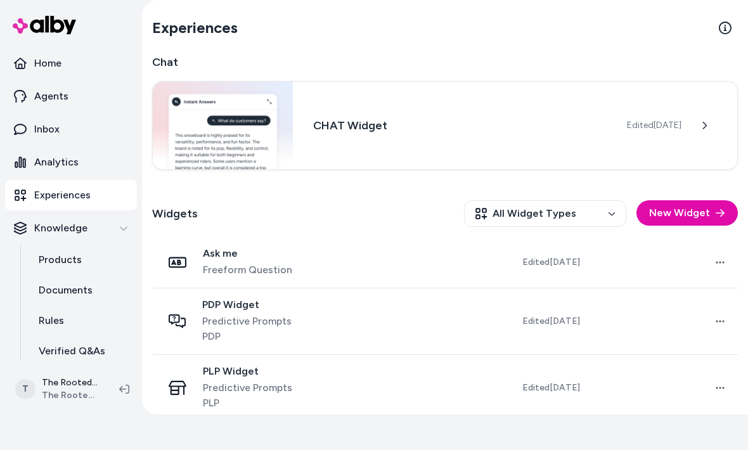
click at [725, 34] on link at bounding box center [724, 27] width 25 height 25
click at [601, 298] on link "Edit" at bounding box center [596, 292] width 75 height 23
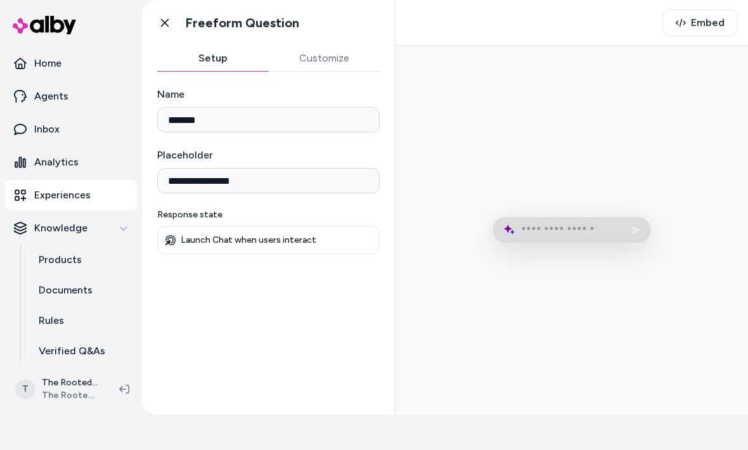
click at [338, 62] on button "Customize" at bounding box center [325, 58] width 112 height 25
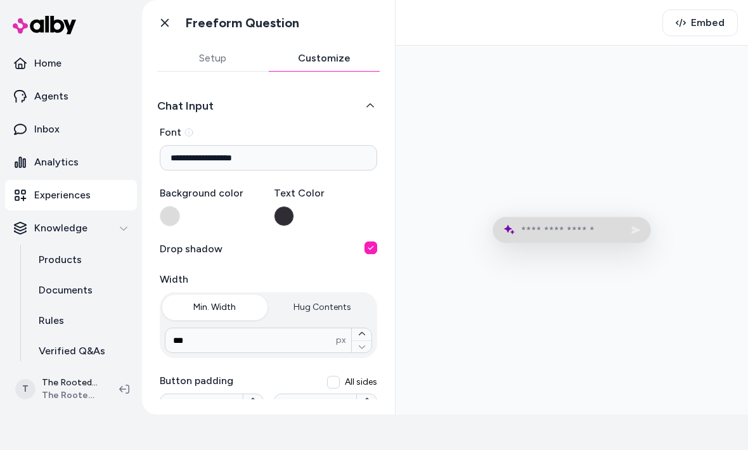
click at [160, 26] on icon at bounding box center [164, 22] width 13 height 13
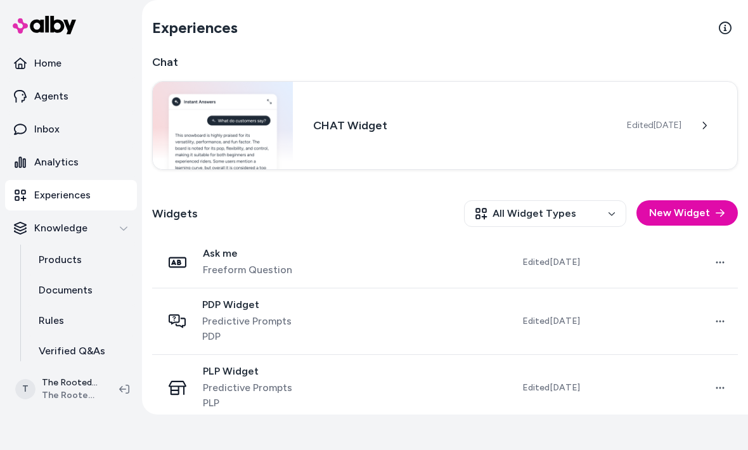
click at [65, 96] on p "Agents" at bounding box center [51, 96] width 34 height 15
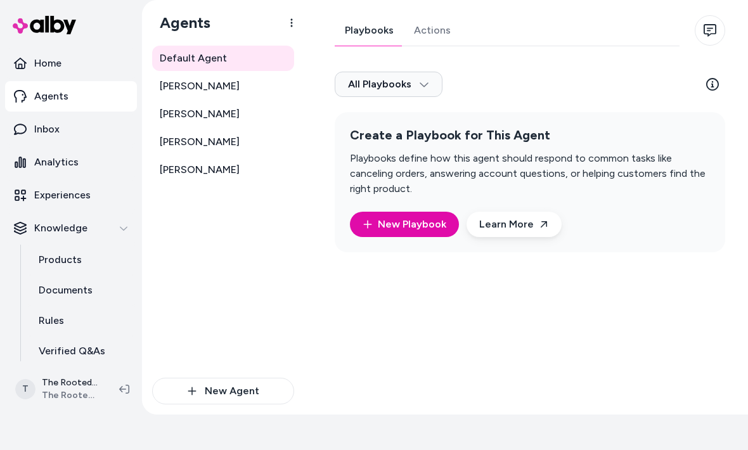
click at [217, 82] on link "[PERSON_NAME]" at bounding box center [223, 85] width 142 height 25
click at [190, 93] on span "[PERSON_NAME]" at bounding box center [200, 86] width 80 height 15
